Goal: Find specific page/section: Find specific page/section

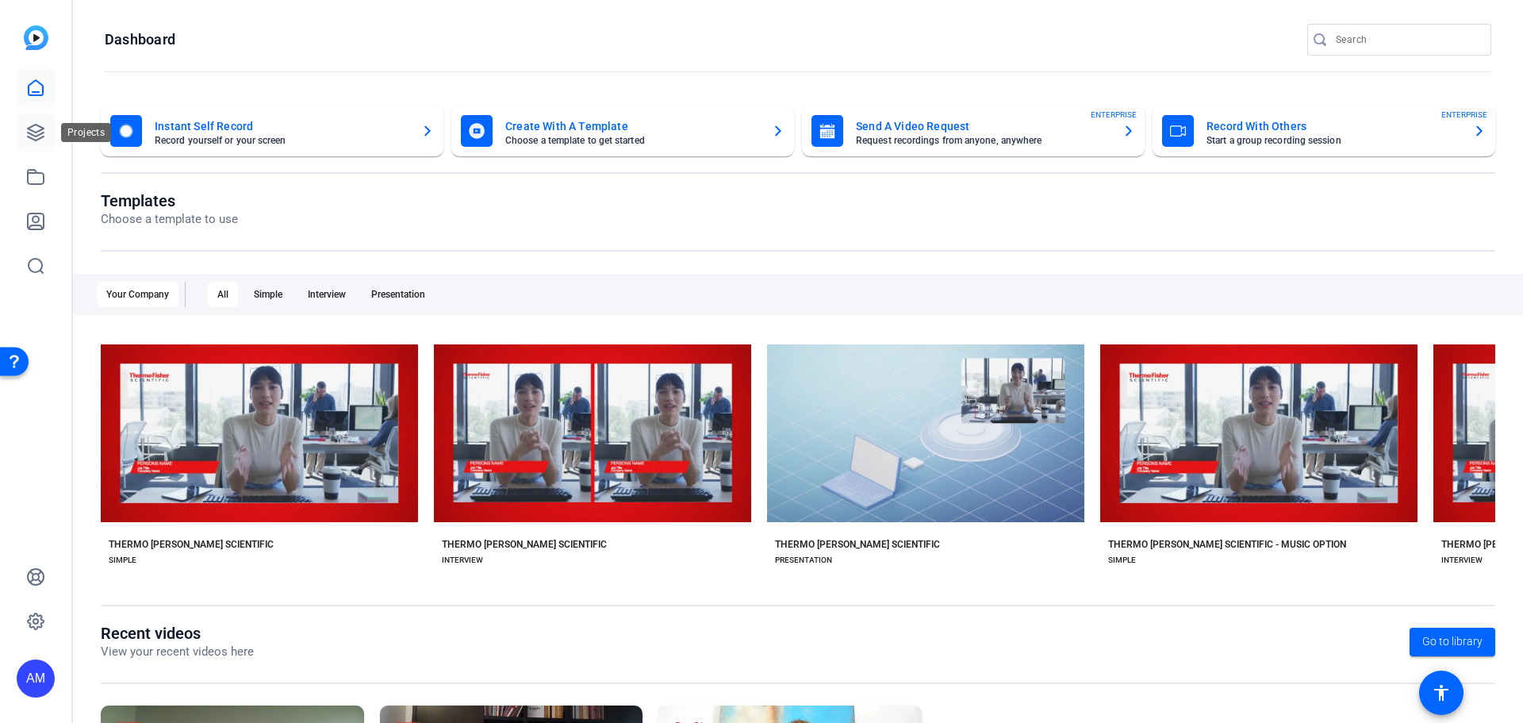
click at [35, 128] on icon at bounding box center [35, 132] width 19 height 19
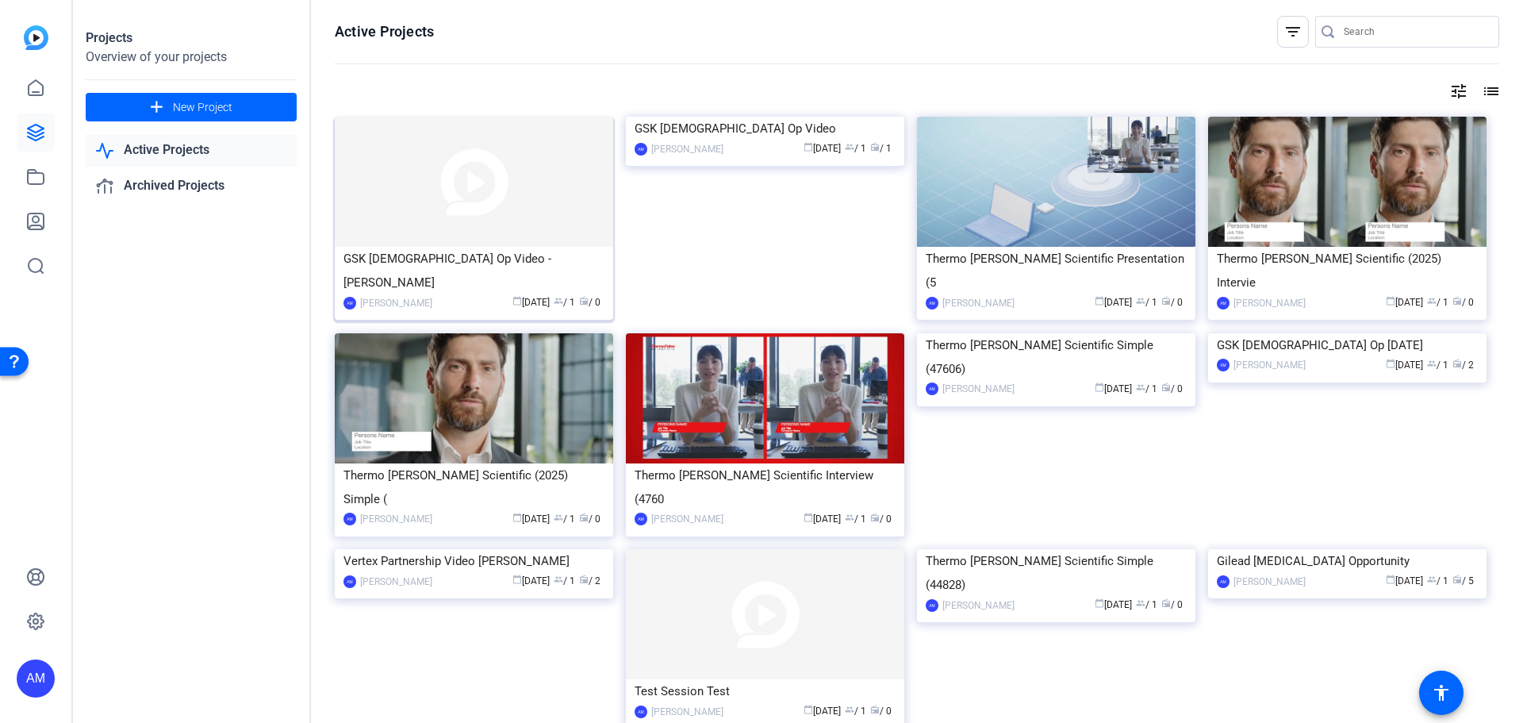
click at [466, 180] on img at bounding box center [474, 182] width 278 height 130
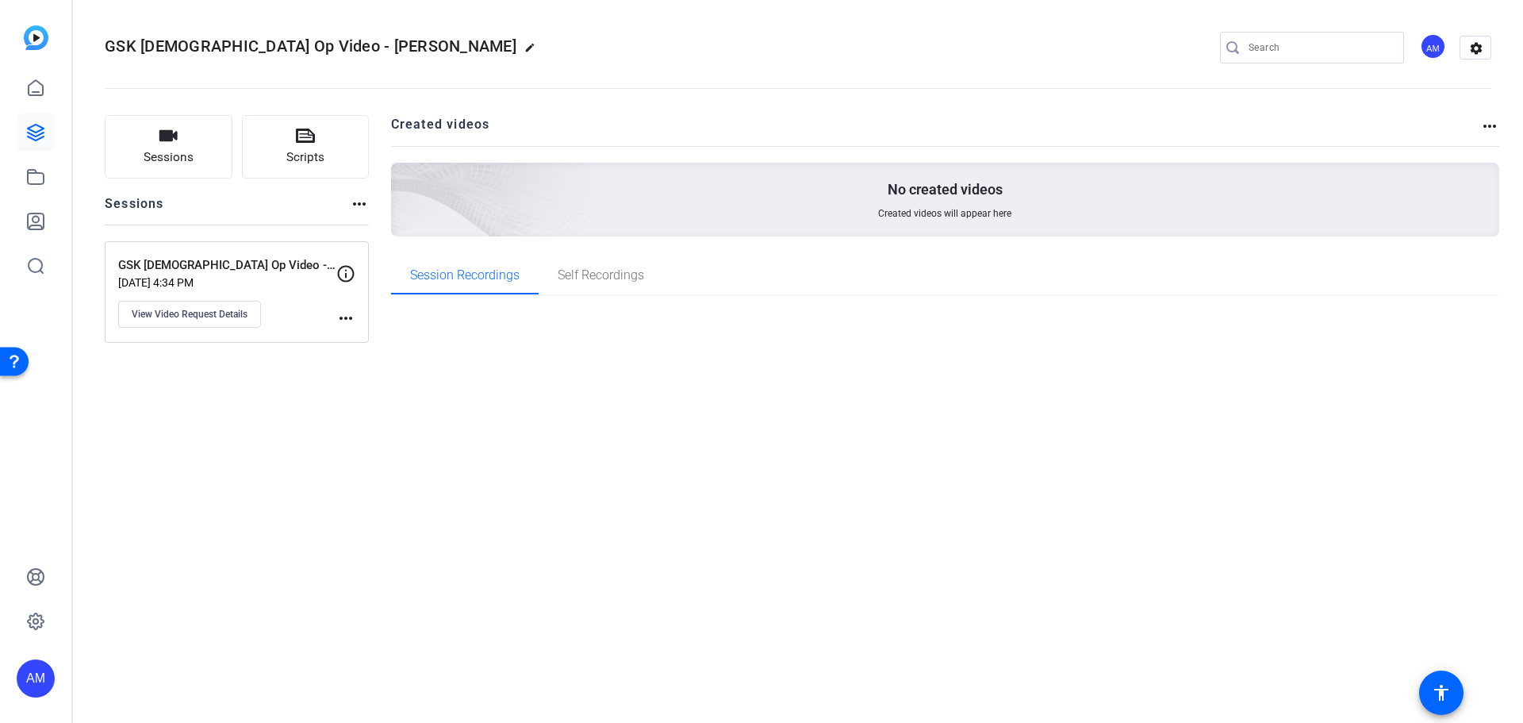
click at [38, 36] on img at bounding box center [36, 37] width 25 height 25
